Goal: Task Accomplishment & Management: Manage account settings

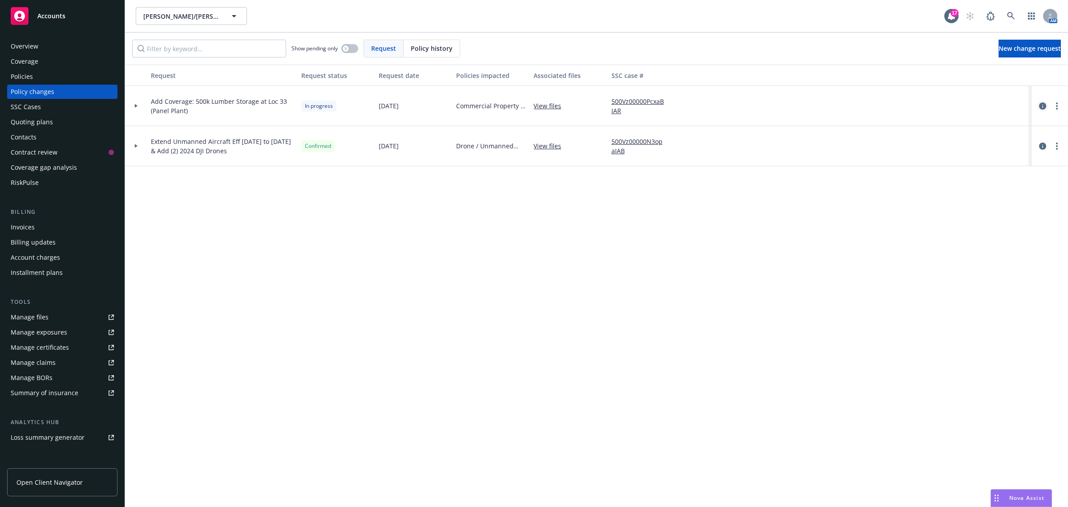
click at [1042, 101] on link "circleInformation" at bounding box center [1043, 106] width 11 height 11
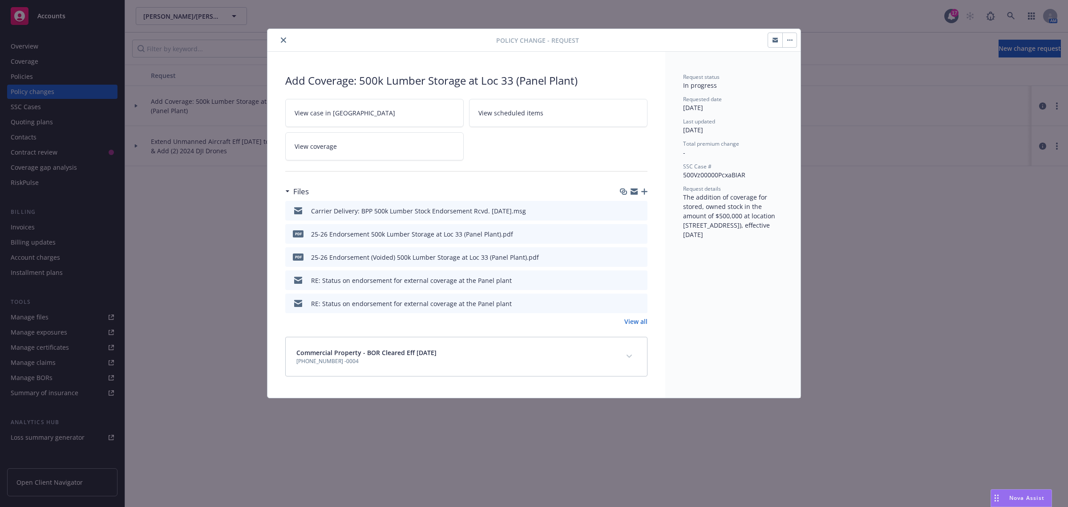
click at [280, 39] on button "close" at bounding box center [283, 40] width 11 height 11
